Goal: Task Accomplishment & Management: Use online tool/utility

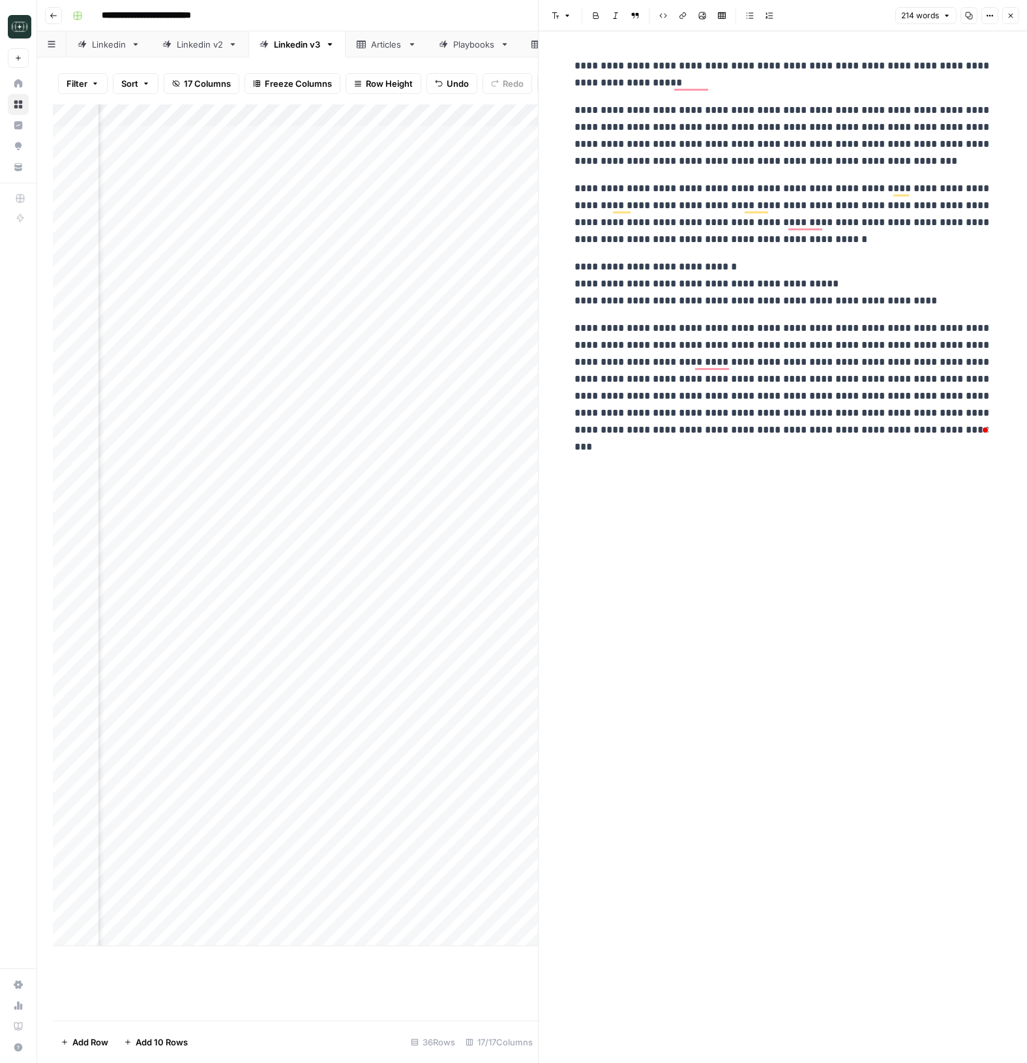
scroll to position [0, 339]
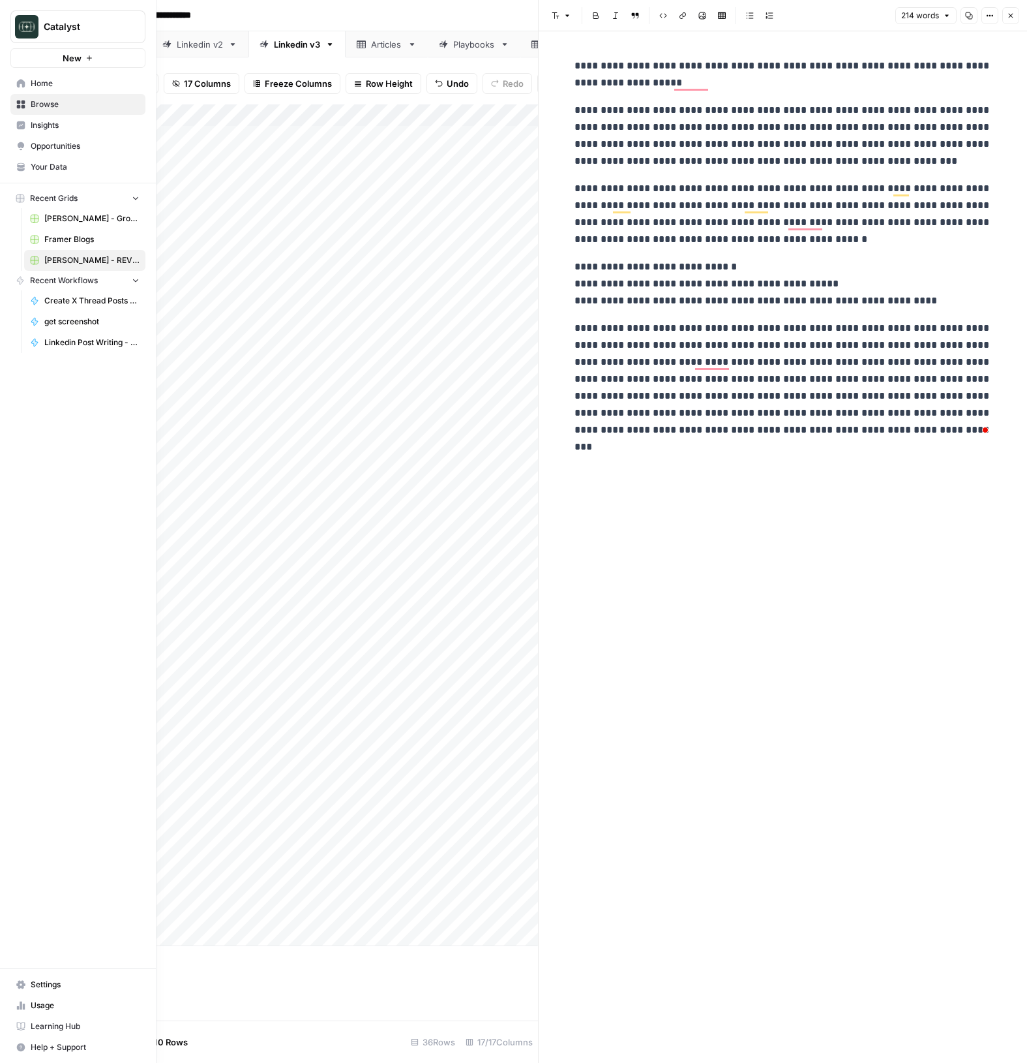
click at [52, 84] on span "Home" at bounding box center [85, 84] width 109 height 12
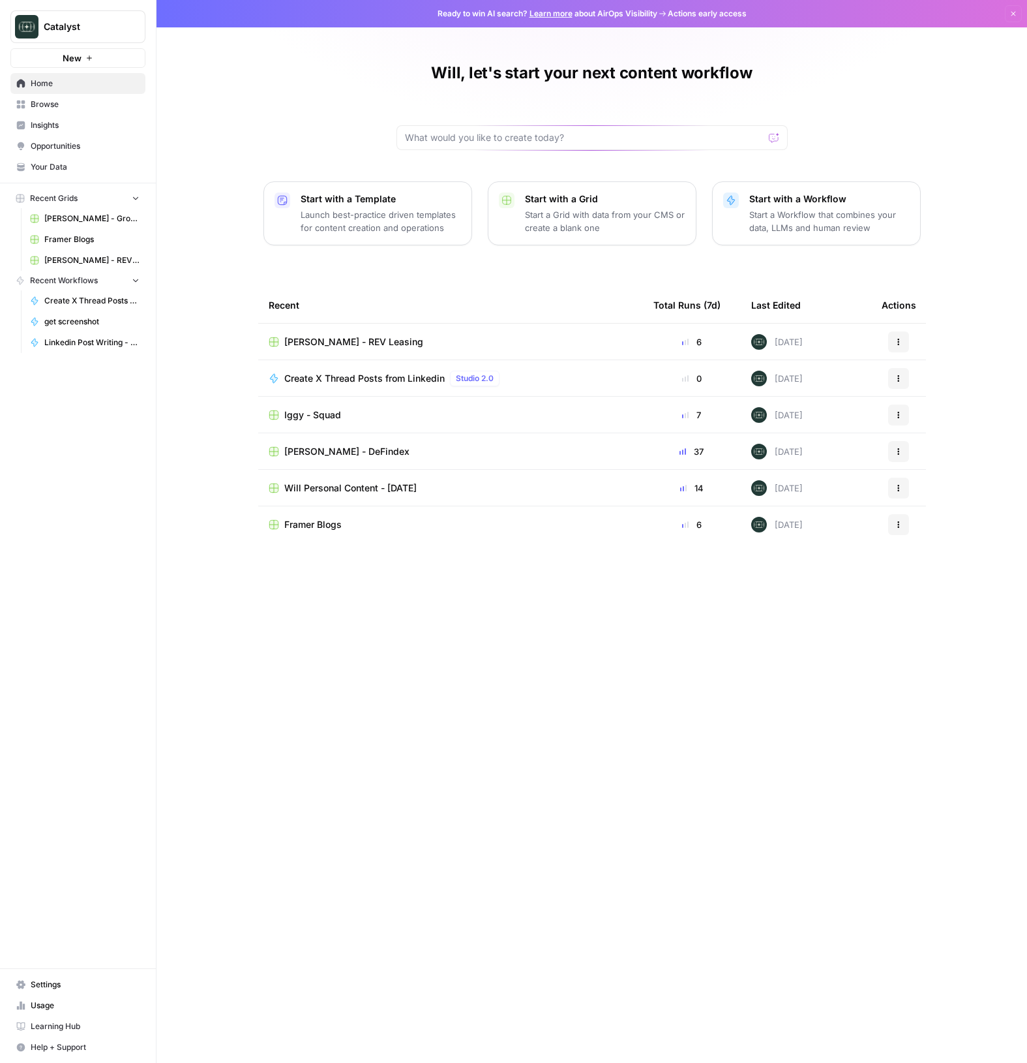
click at [313, 413] on span "Iggy - Squad" at bounding box center [312, 414] width 57 height 13
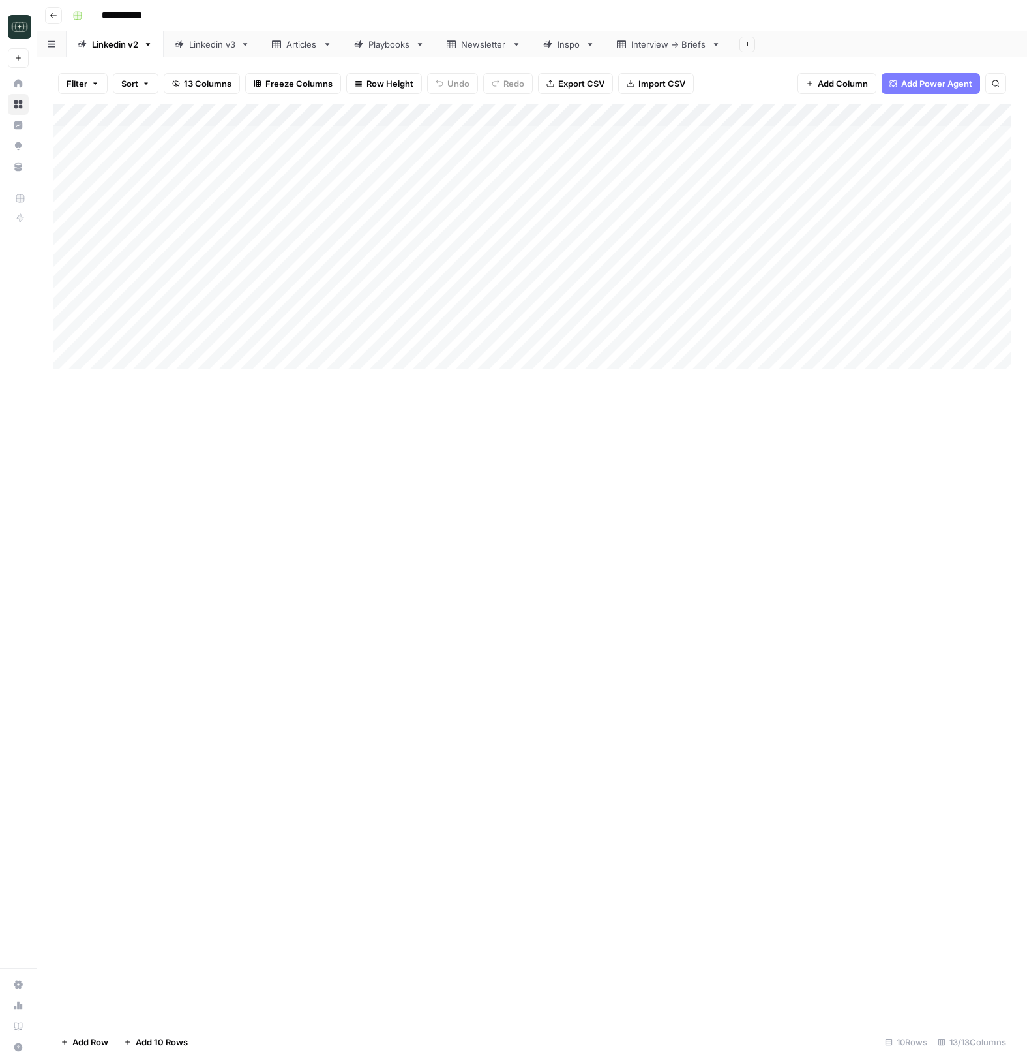
click at [216, 46] on div "Linkedin v3" at bounding box center [212, 44] width 46 height 13
click at [365, 648] on div "Add Column" at bounding box center [532, 414] width 959 height 620
click at [548, 832] on div "Add Column" at bounding box center [532, 562] width 959 height 916
type input "**********"
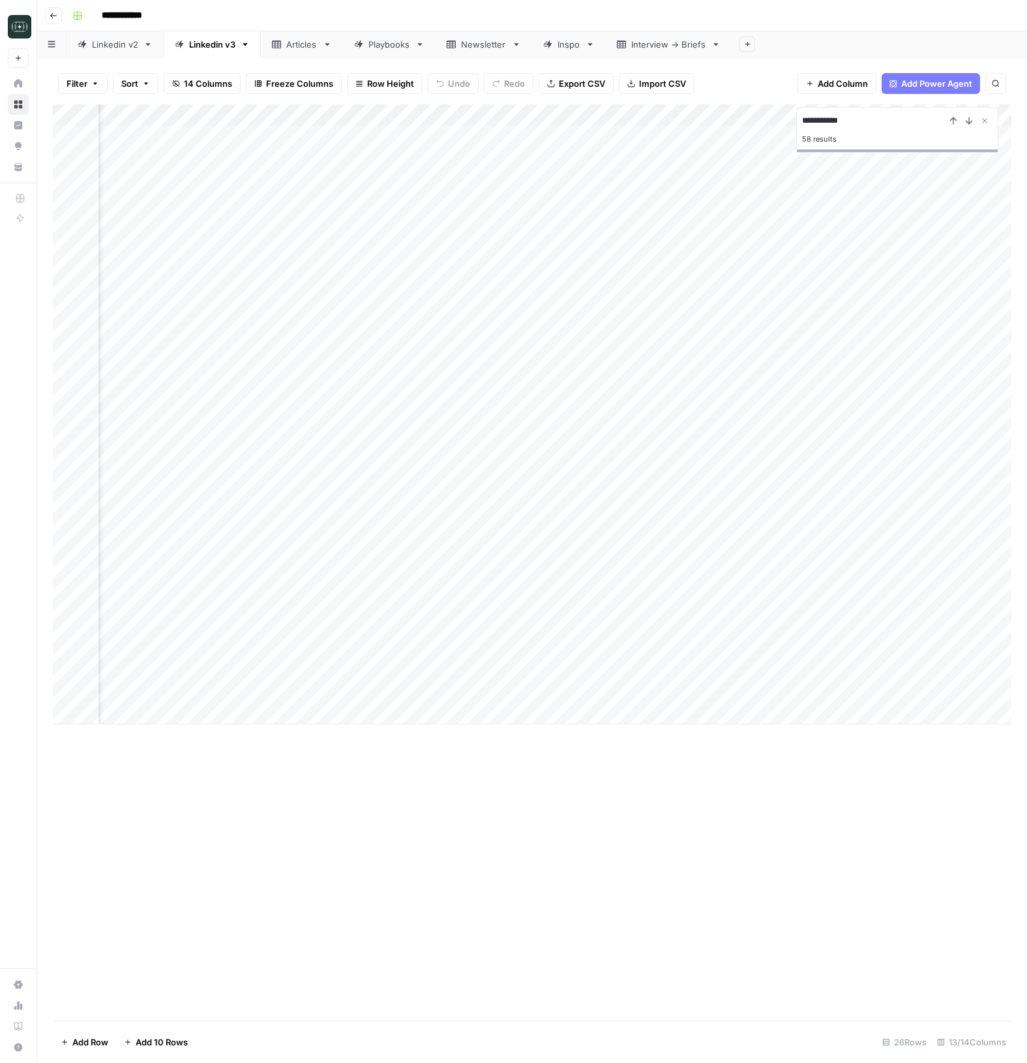
click at [342, 647] on div "Add Column" at bounding box center [532, 414] width 959 height 620
click at [911, 122] on input "**********" at bounding box center [874, 121] width 144 height 16
click at [107, 41] on div "Linkedin v2" at bounding box center [115, 44] width 46 height 13
click at [203, 45] on div "Linkedin v3" at bounding box center [212, 44] width 46 height 13
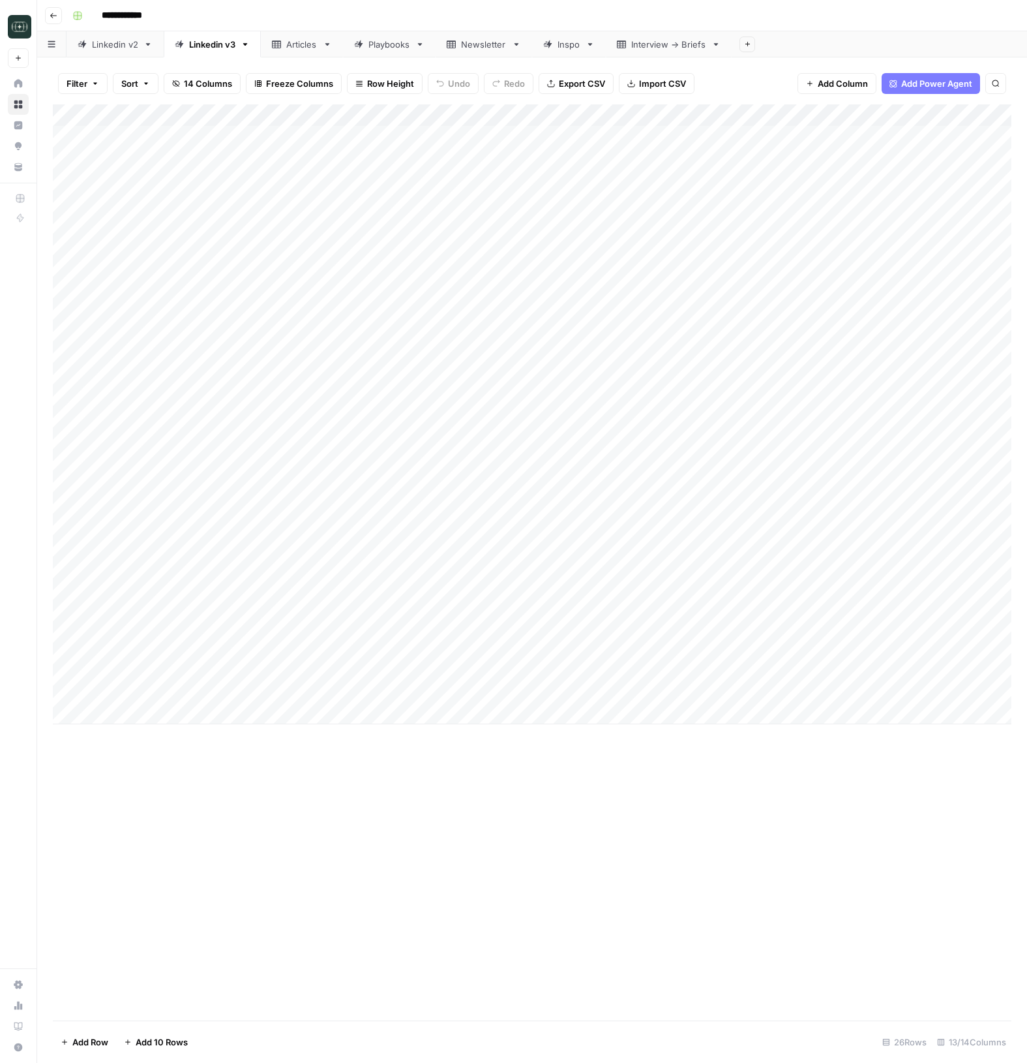
click at [504, 797] on div "Add Column" at bounding box center [532, 562] width 959 height 916
click at [793, 693] on div "Add Column" at bounding box center [532, 414] width 959 height 620
click at [935, 690] on div "Add Column" at bounding box center [532, 414] width 959 height 620
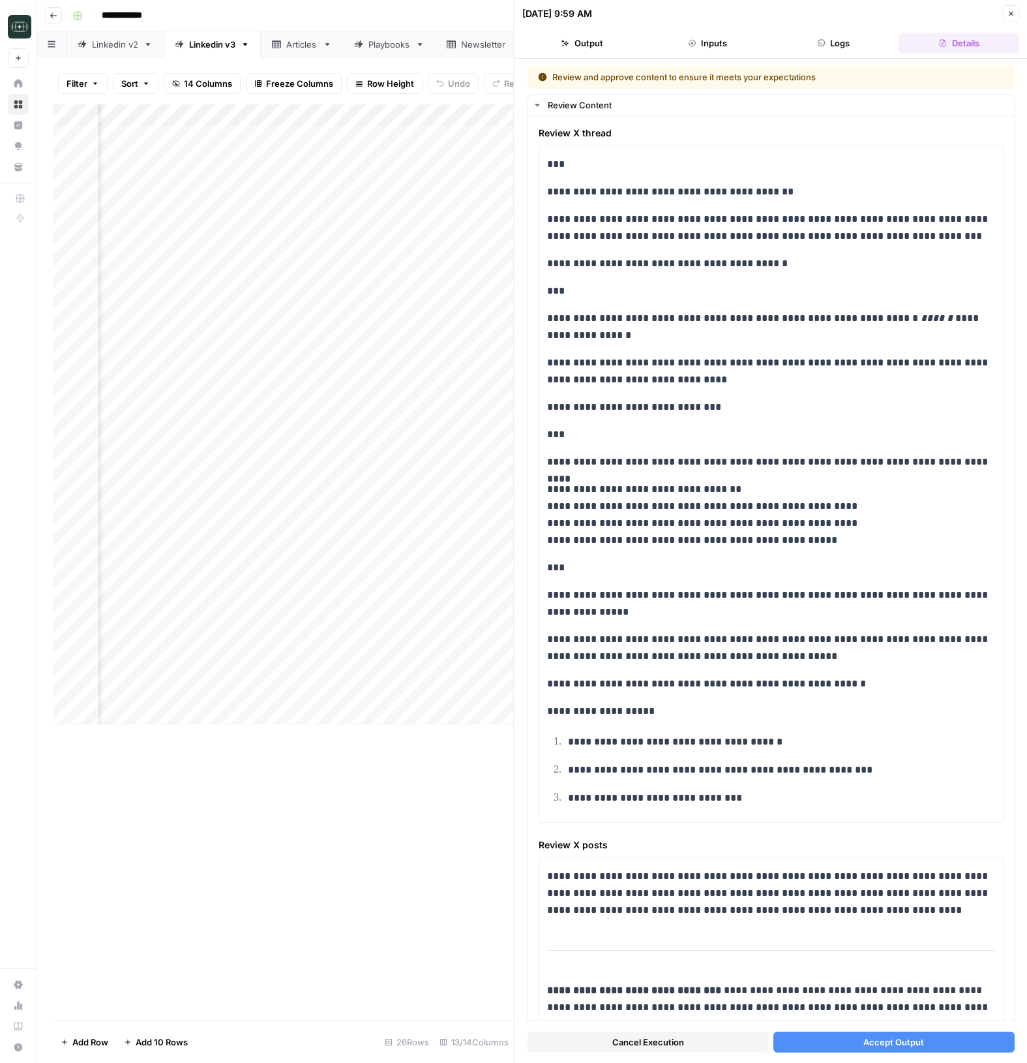
click at [1005, 10] on button "Close" at bounding box center [1011, 13] width 17 height 17
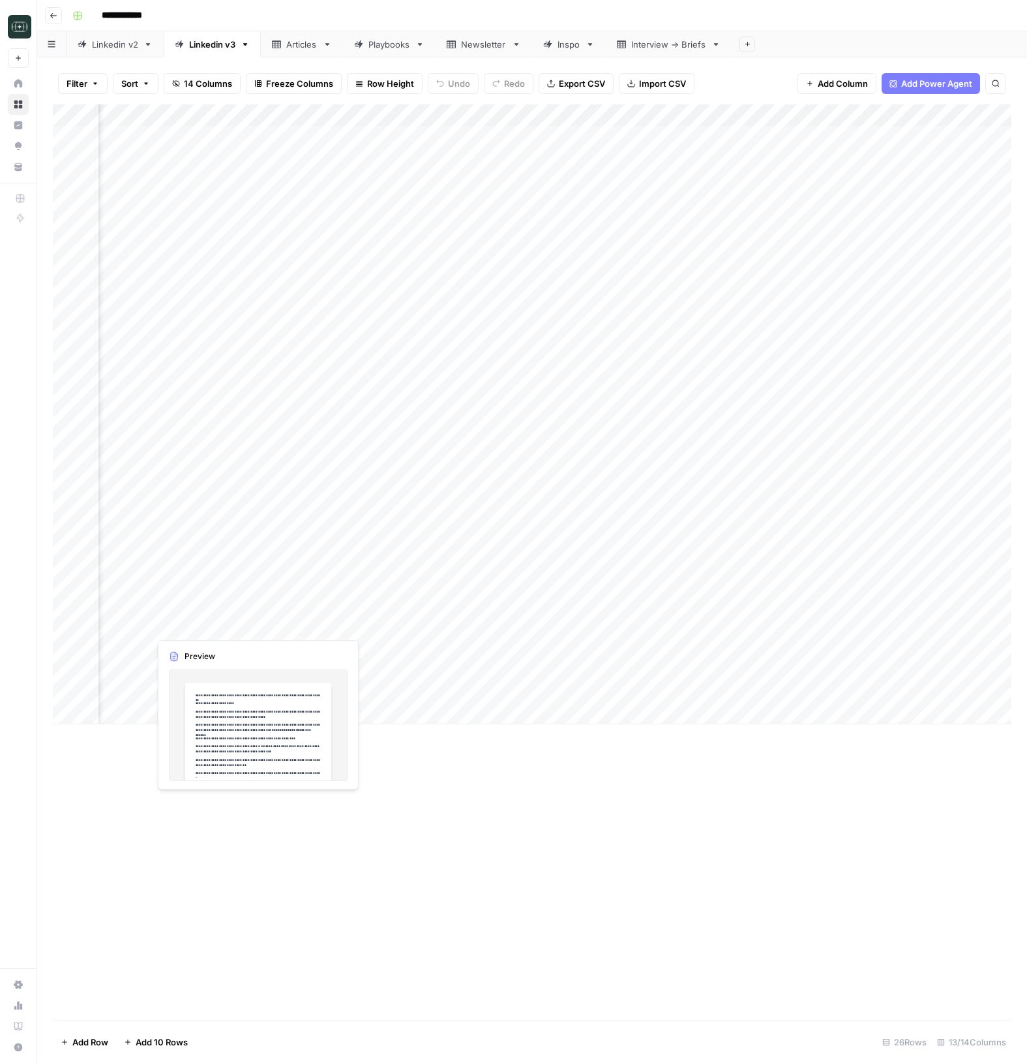
click at [215, 628] on div "Add Column" at bounding box center [532, 414] width 959 height 620
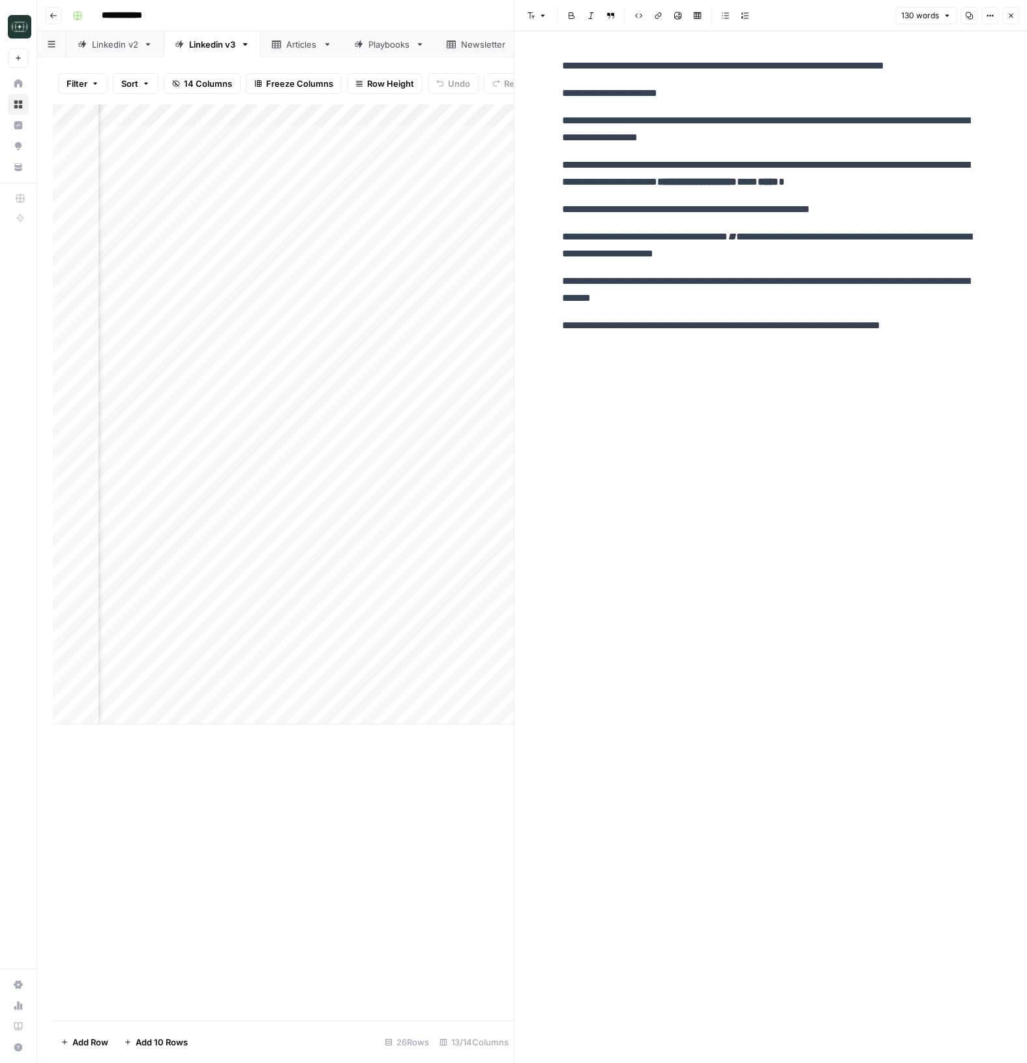
click at [1009, 18] on icon "button" at bounding box center [1011, 16] width 8 height 8
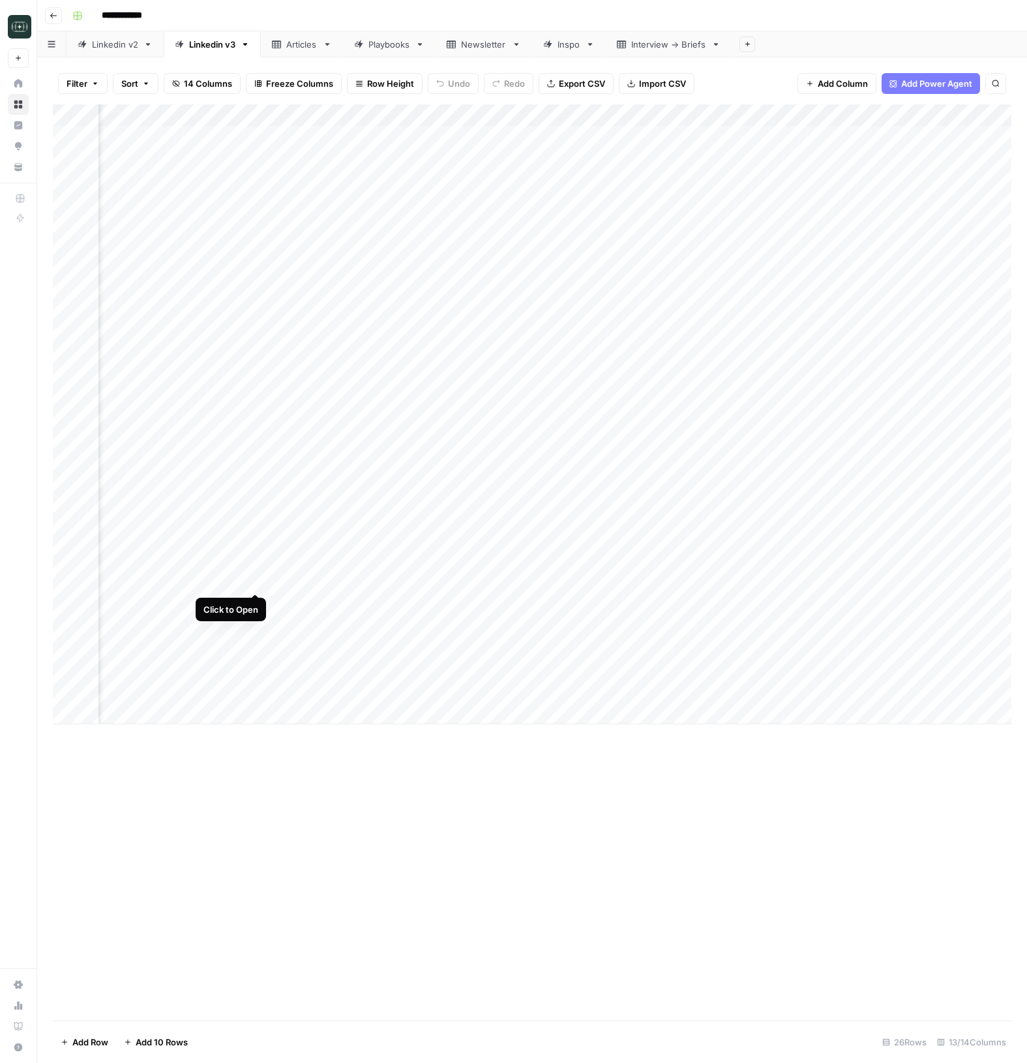
click at [256, 581] on div "Add Column" at bounding box center [532, 414] width 959 height 620
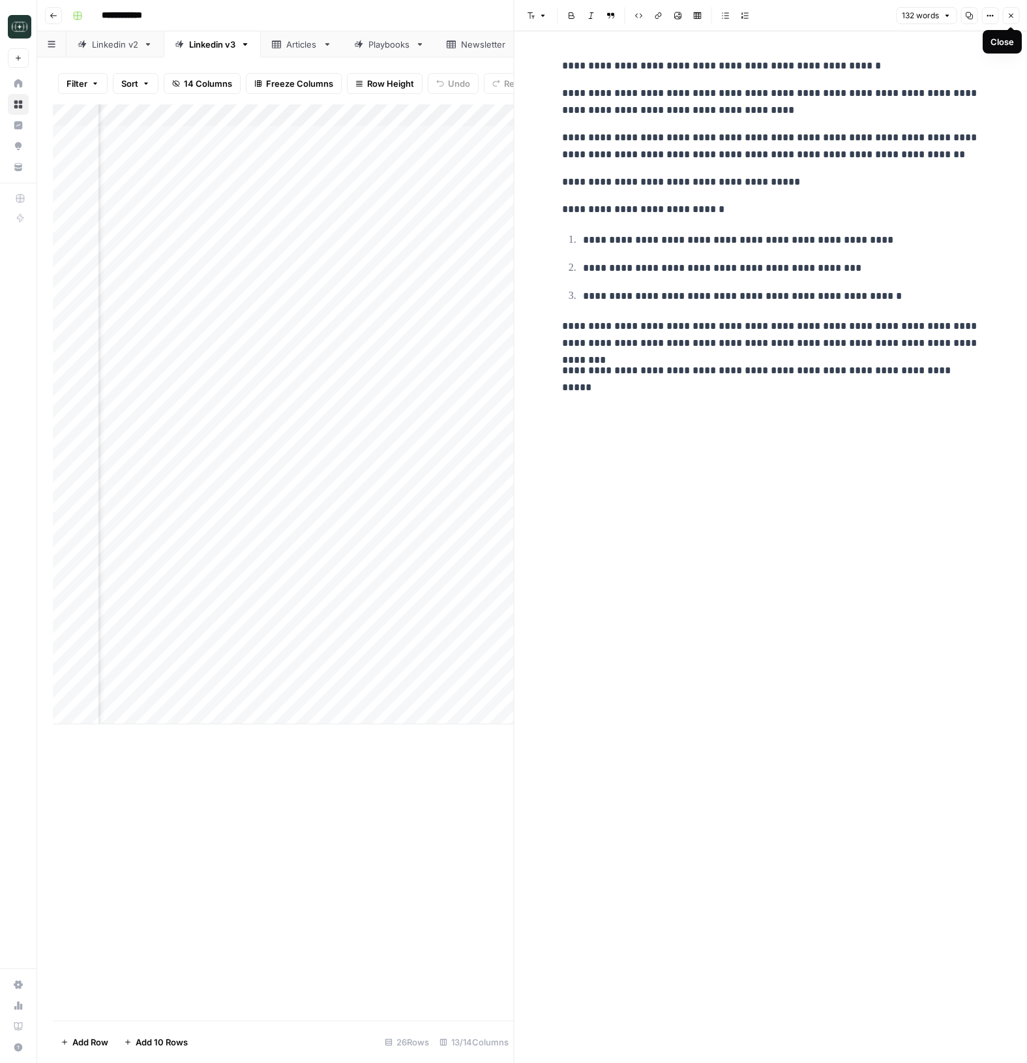
click at [1013, 20] on button "Close" at bounding box center [1011, 15] width 17 height 17
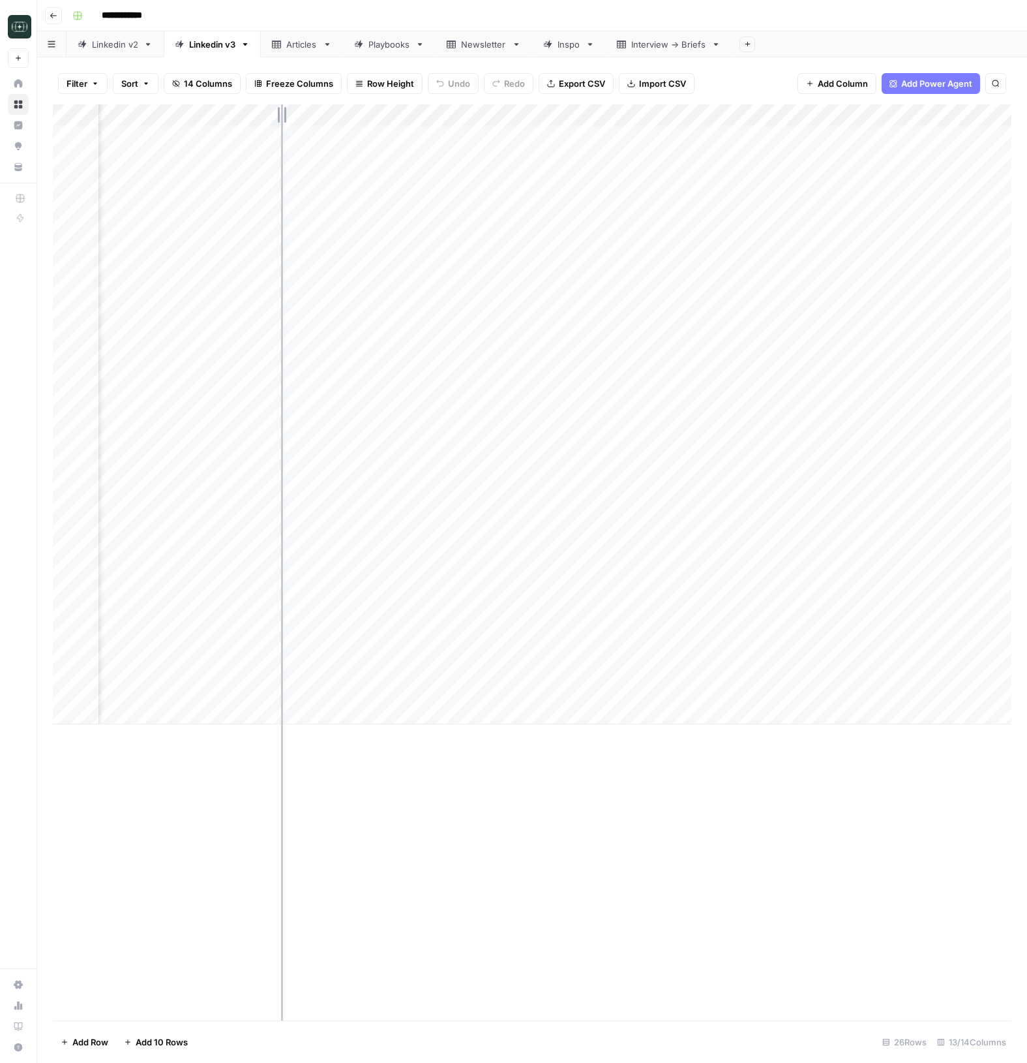
drag, startPoint x: 266, startPoint y: 117, endPoint x: 281, endPoint y: 118, distance: 15.0
click at [281, 118] on div "Add Column" at bounding box center [532, 414] width 959 height 620
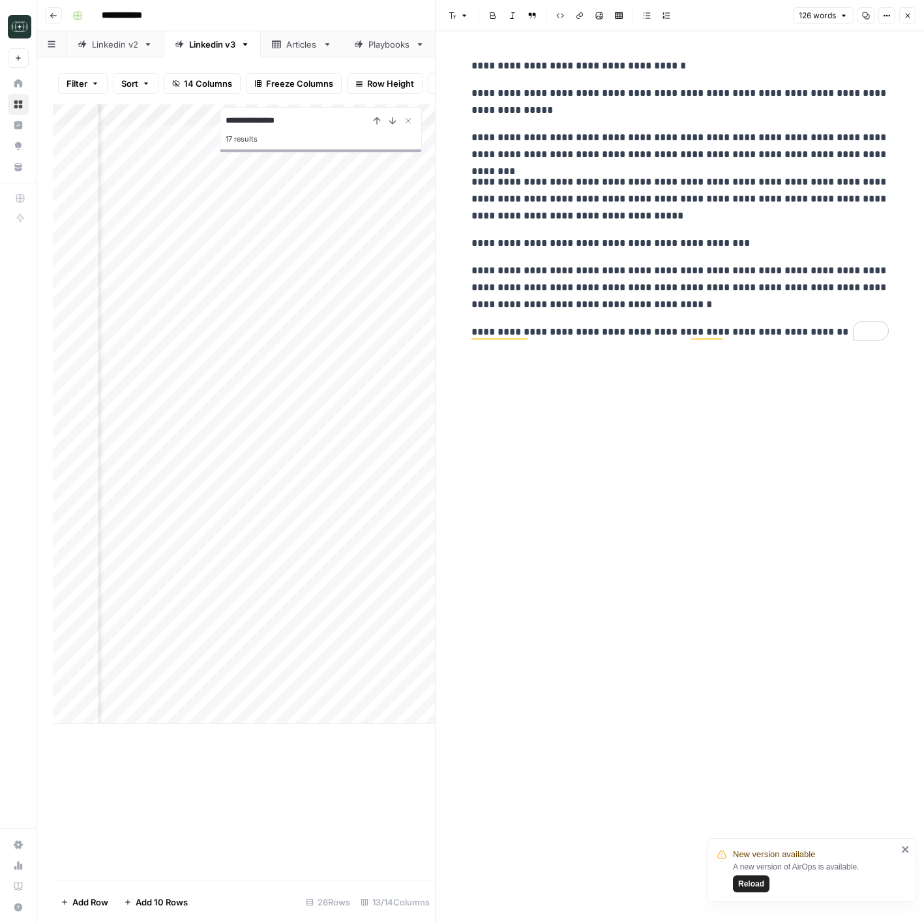
scroll to position [0, 355]
click at [629, 589] on div "**********" at bounding box center [680, 477] width 433 height 892
drag, startPoint x: 909, startPoint y: 19, endPoint x: 858, endPoint y: 87, distance: 85.3
click at [858, 87] on div "**********" at bounding box center [679, 461] width 489 height 923
click at [911, 22] on button "Close" at bounding box center [908, 15] width 17 height 17
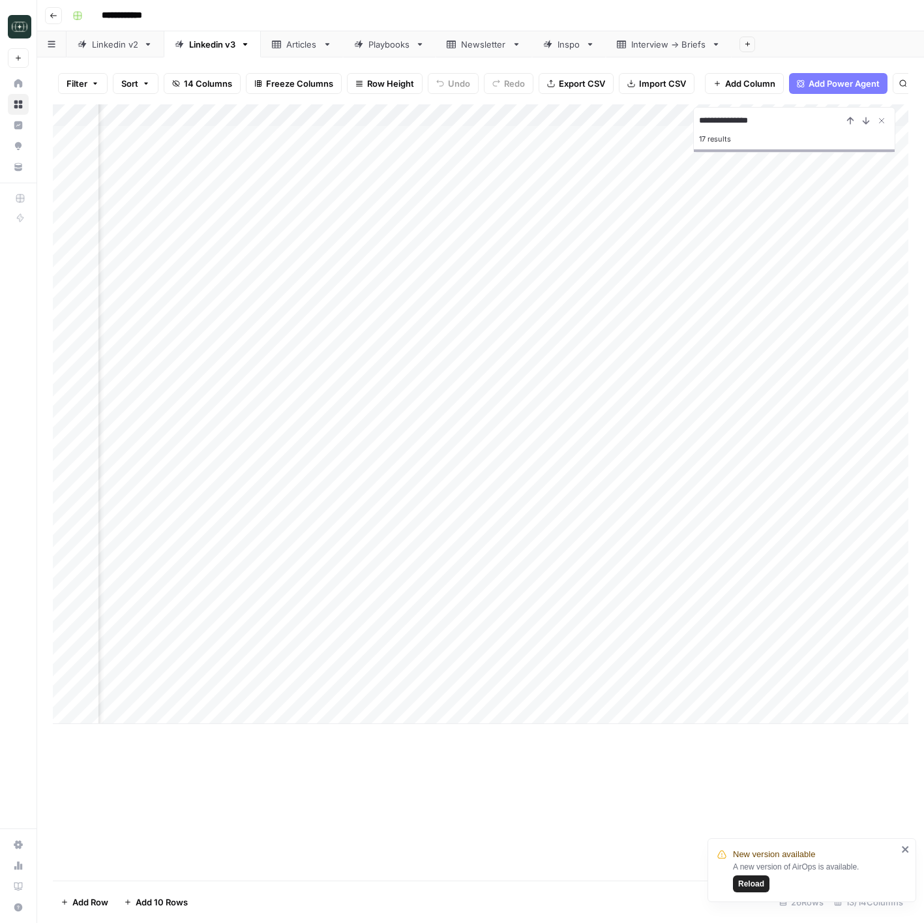
click at [625, 628] on div "Add Column" at bounding box center [481, 414] width 856 height 620
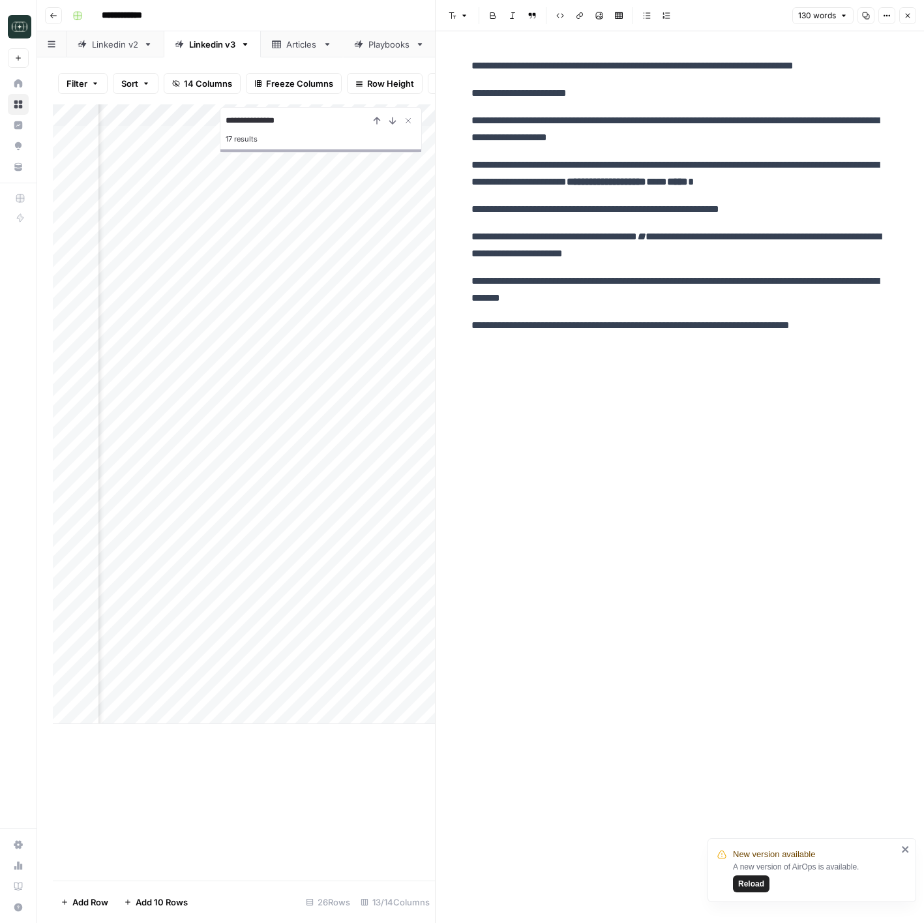
click at [916, 19] on header "Font style Bold Italic Block quote Code block Link Image Insert Table Bulleted …" at bounding box center [680, 15] width 489 height 31
click at [911, 19] on icon "button" at bounding box center [908, 16] width 8 height 8
